Goal: Check status

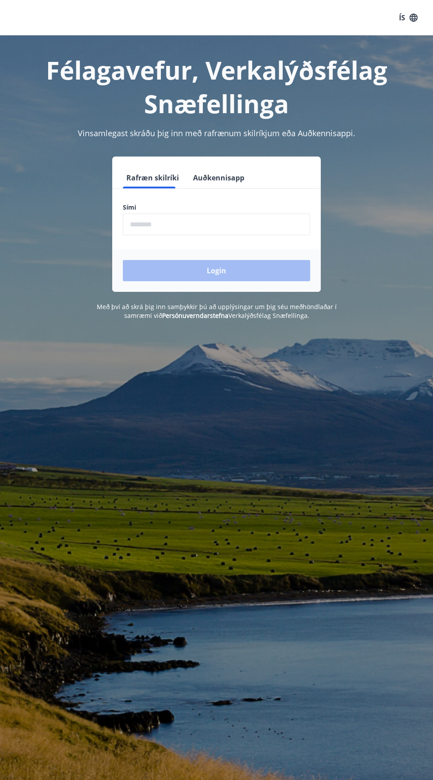
click at [253, 223] on input "phone" at bounding box center [217, 225] width 188 height 22
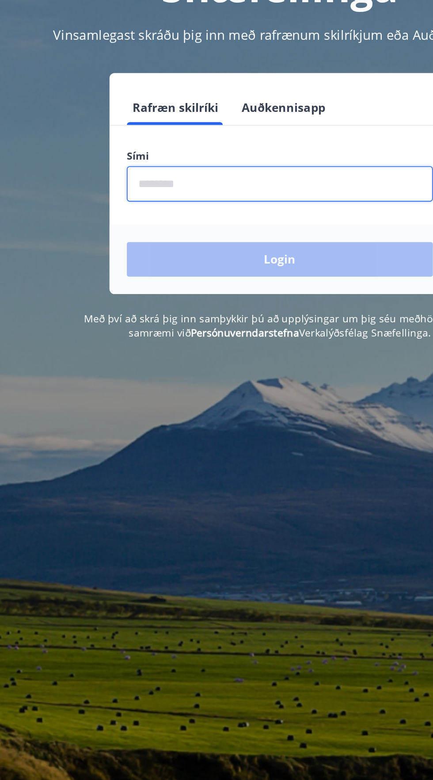
type input "********"
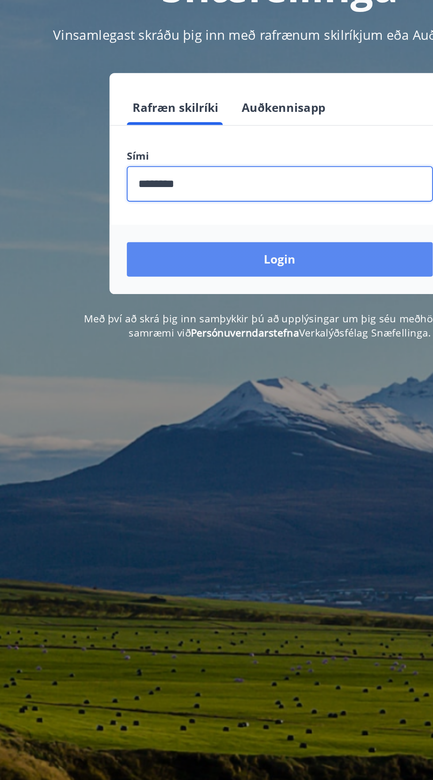
click at [259, 265] on button "Login" at bounding box center [217, 270] width 188 height 21
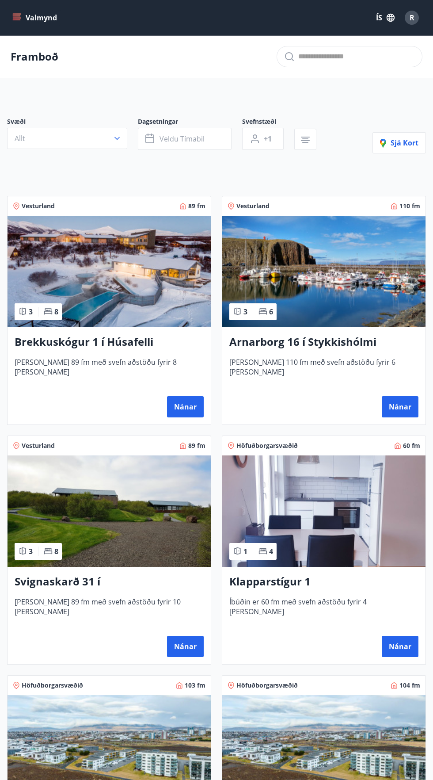
click at [15, 20] on icon "menu" at bounding box center [16, 17] width 9 height 9
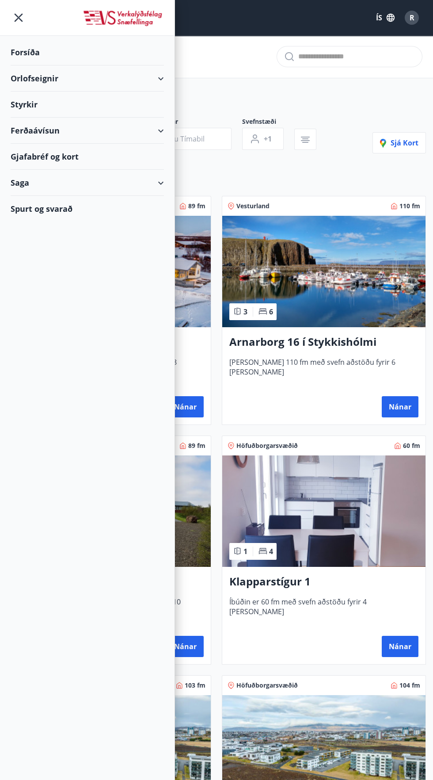
click at [45, 50] on div "Forsíða" at bounding box center [87, 52] width 153 height 26
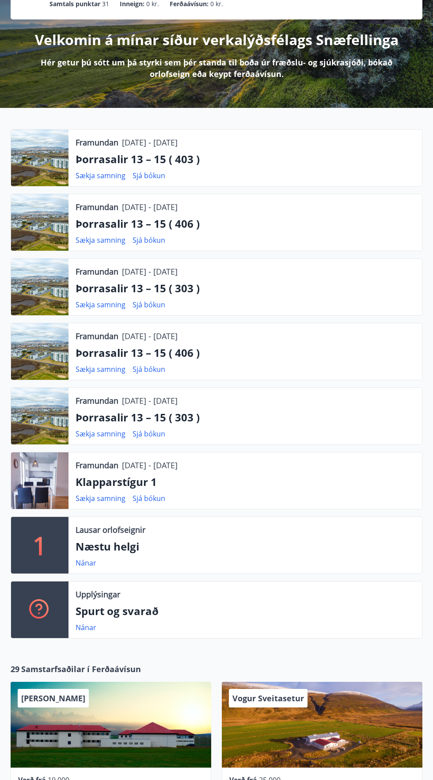
scroll to position [92, 0]
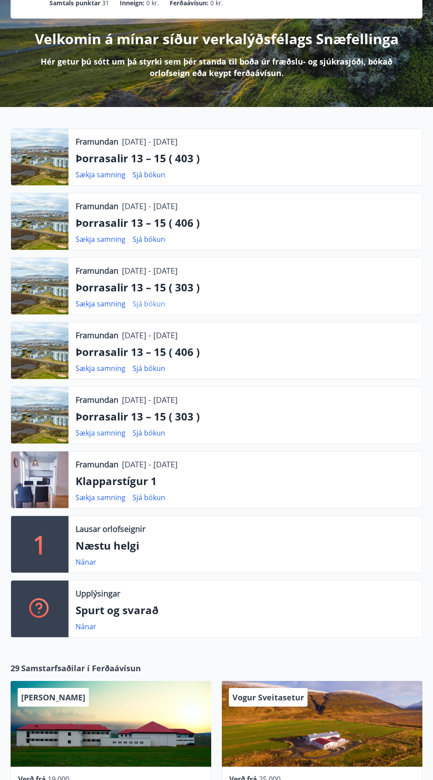
click at [157, 305] on link "Sjá bókun" at bounding box center [149, 304] width 33 height 10
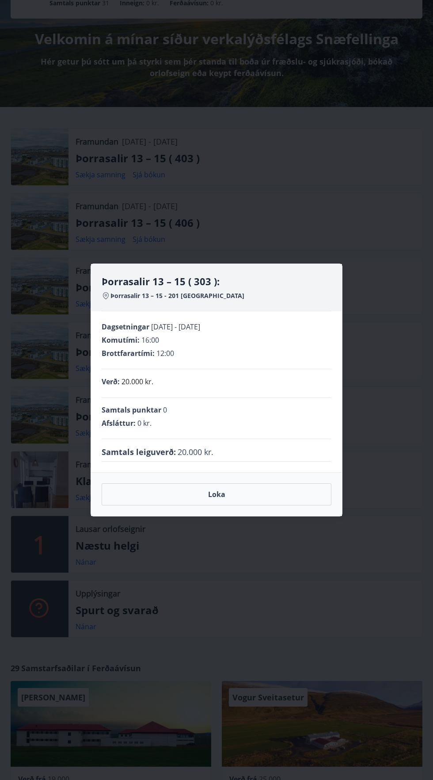
click at [377, 190] on div "Þorrasalir 13 – 15 ( 303 ): Þorrasalir 13 – 15 - 201 Kópavogur Dagsetningar [DA…" at bounding box center [216, 390] width 433 height 780
